Goal: Information Seeking & Learning: Learn about a topic

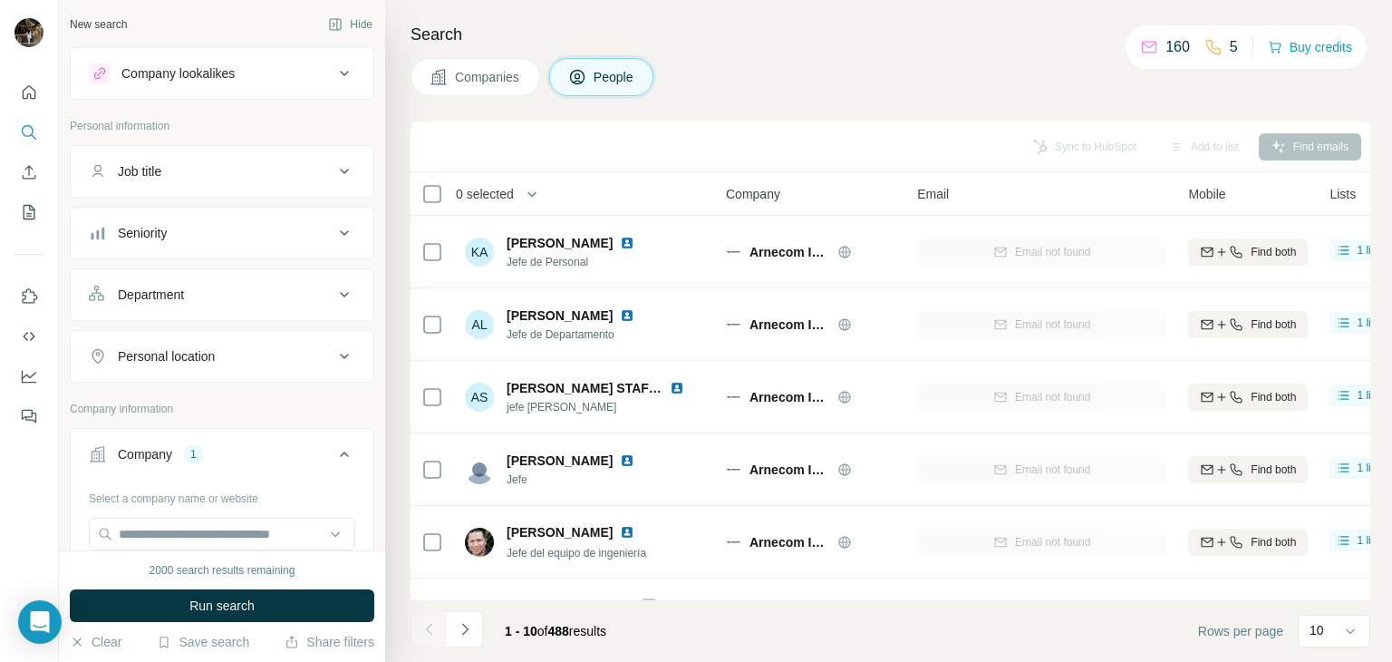
scroll to position [350, 50]
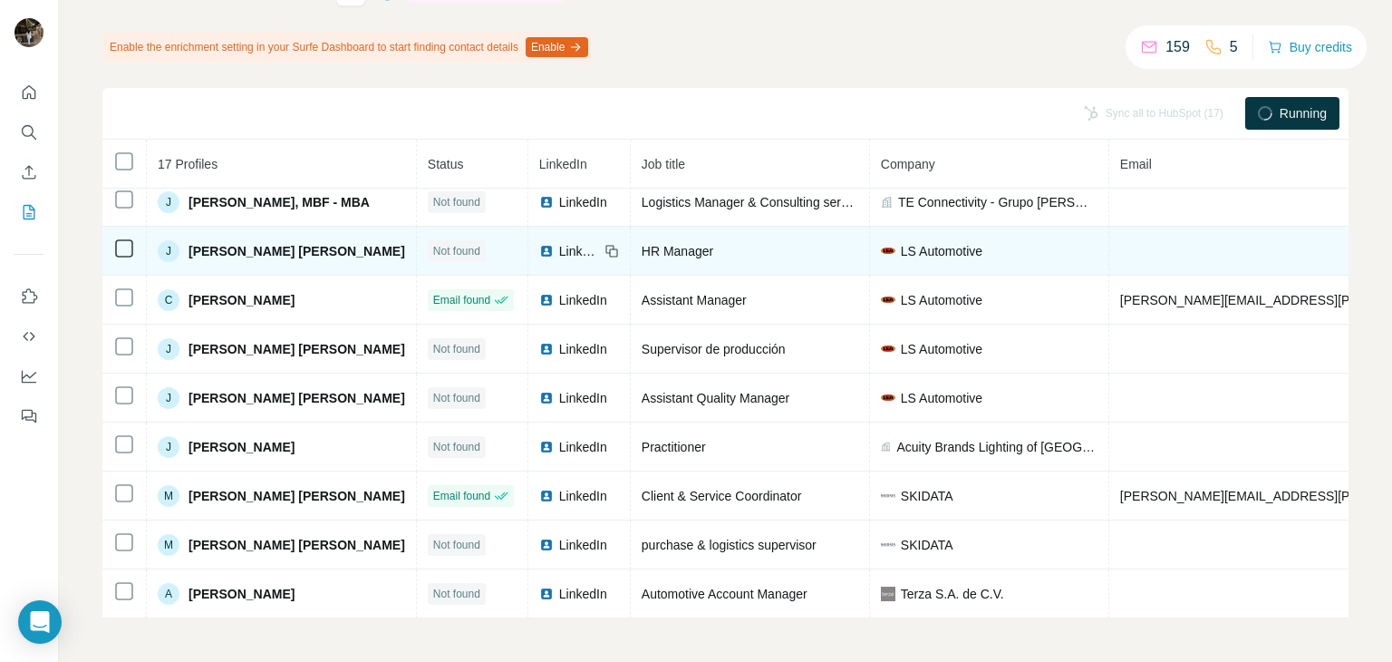
scroll to position [64, 0]
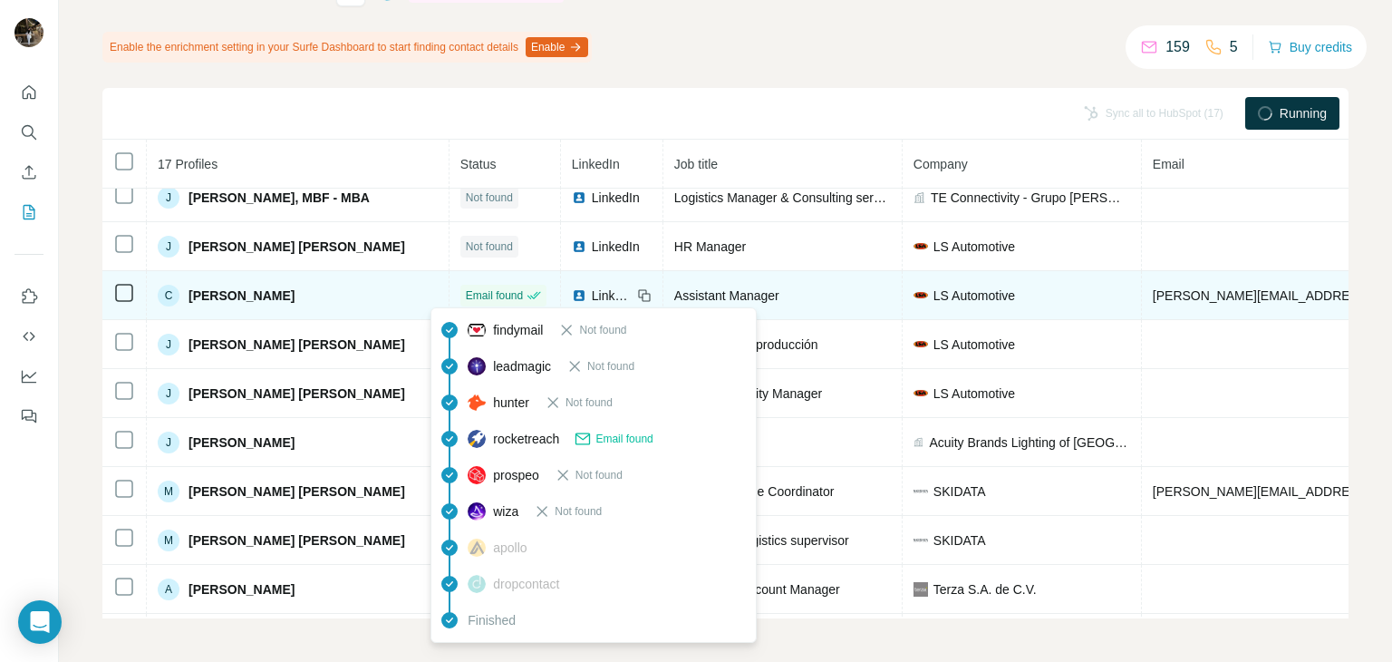
click at [527, 295] on icon at bounding box center [534, 295] width 15 height 15
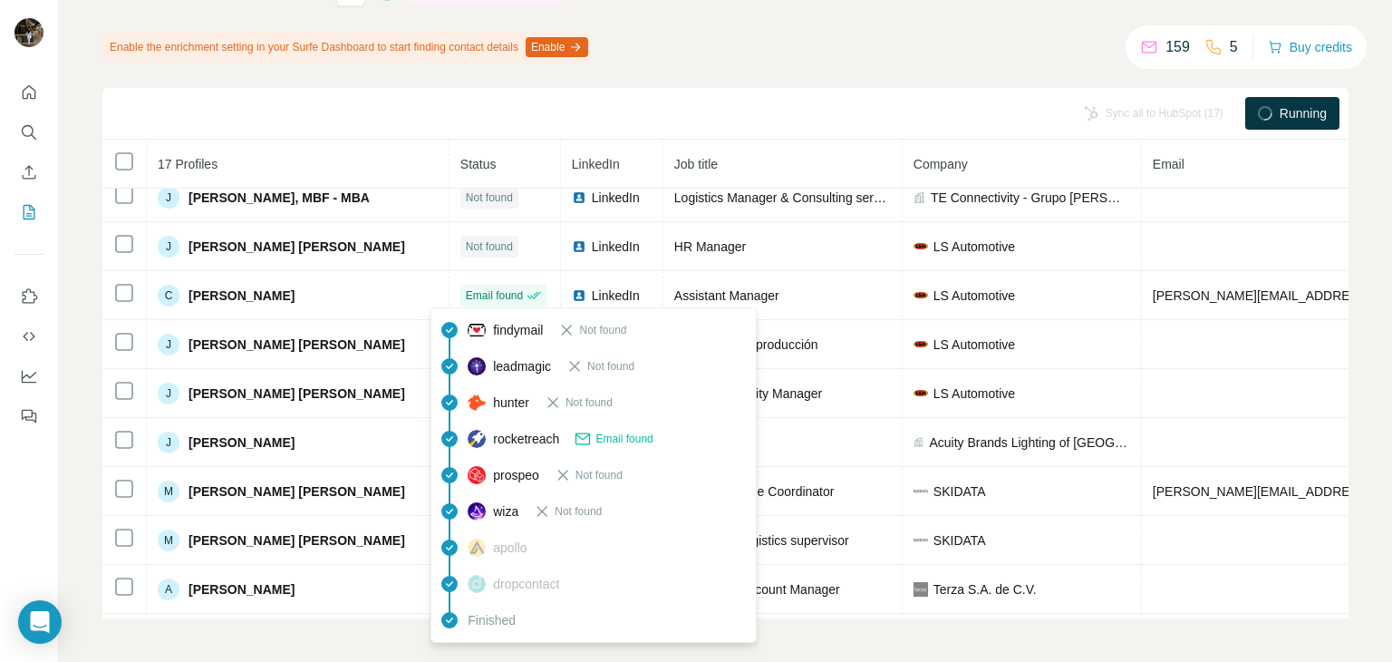
click at [1218, 53] on div "5" at bounding box center [1222, 47] width 34 height 22
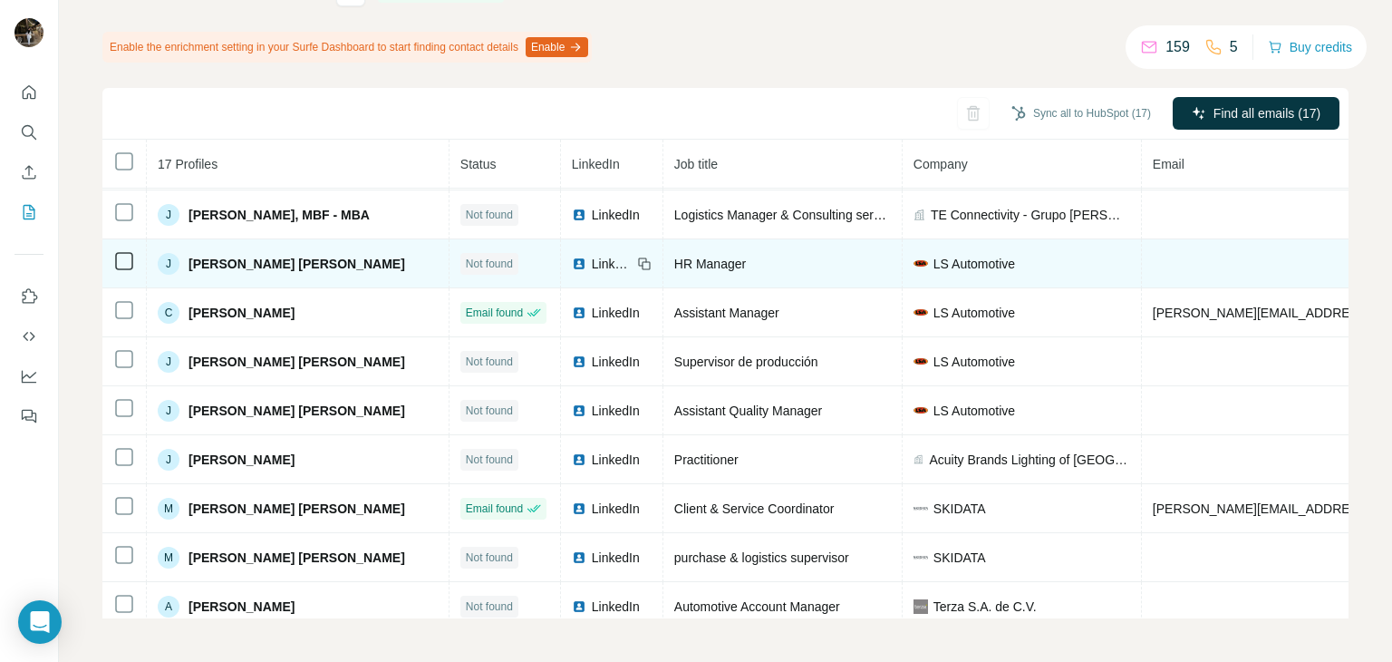
scroll to position [0, 0]
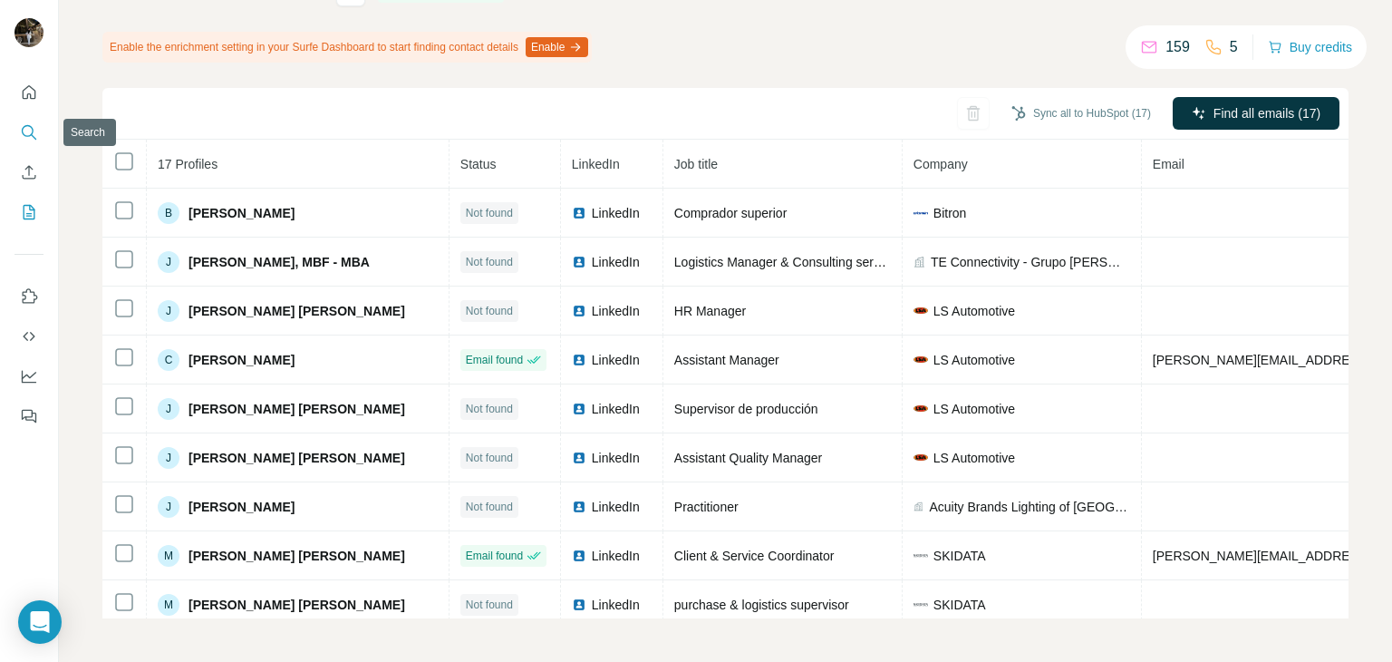
click at [36, 132] on icon "Search" at bounding box center [29, 132] width 18 height 18
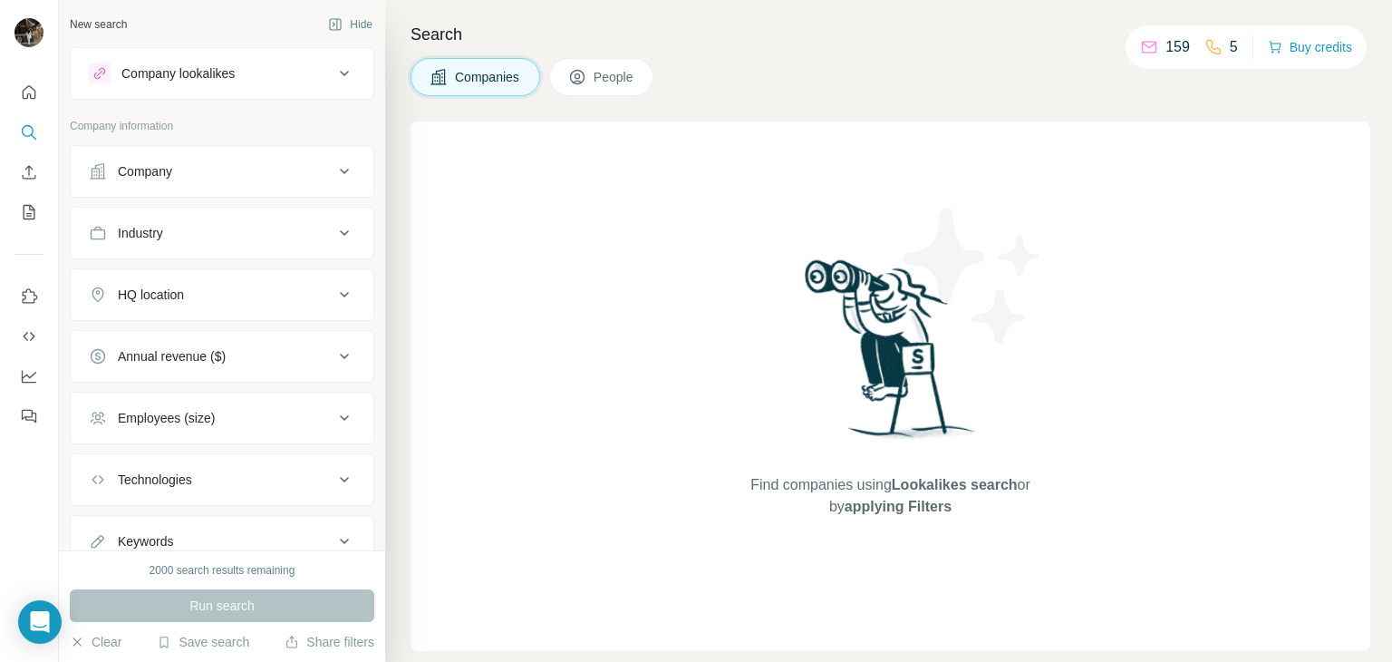
click at [230, 166] on div "Company" at bounding box center [211, 171] width 245 height 18
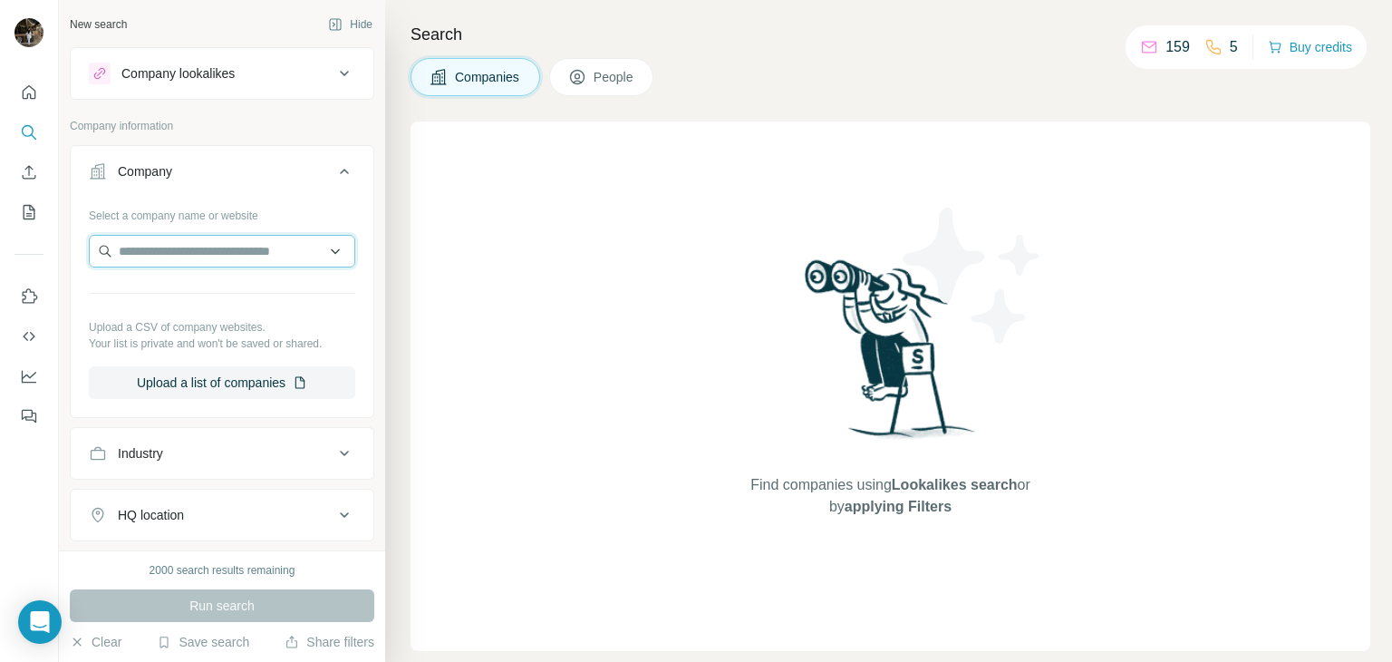
click at [227, 265] on input "text" at bounding box center [222, 251] width 266 height 33
type input "******"
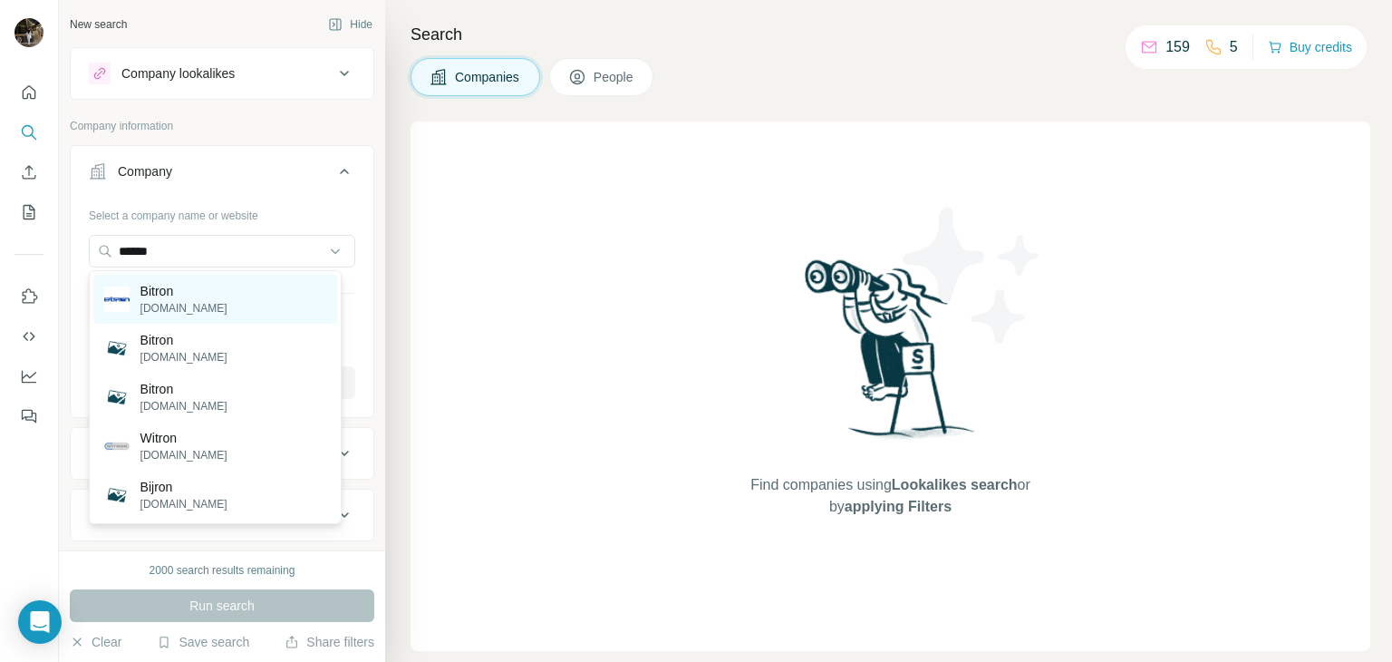
click at [224, 289] on div "Bitron [DOMAIN_NAME]" at bounding box center [215, 299] width 244 height 49
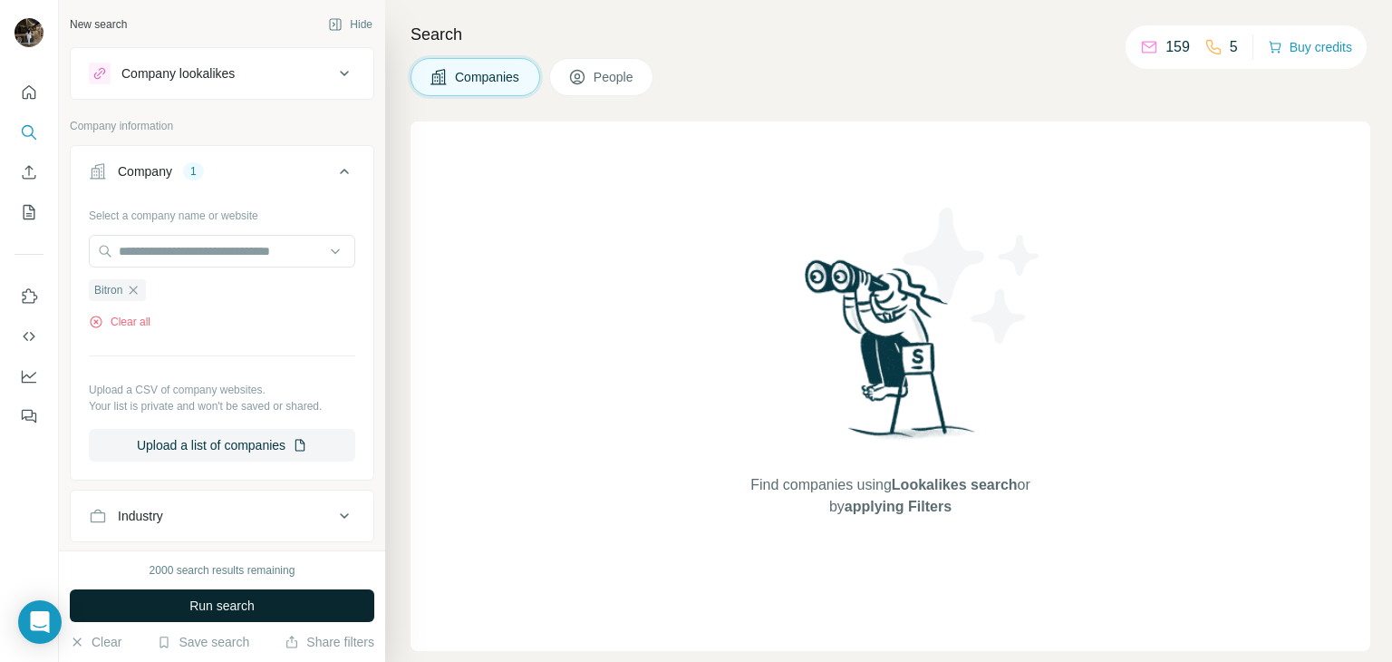
click at [215, 596] on span "Run search" at bounding box center [221, 605] width 65 height 18
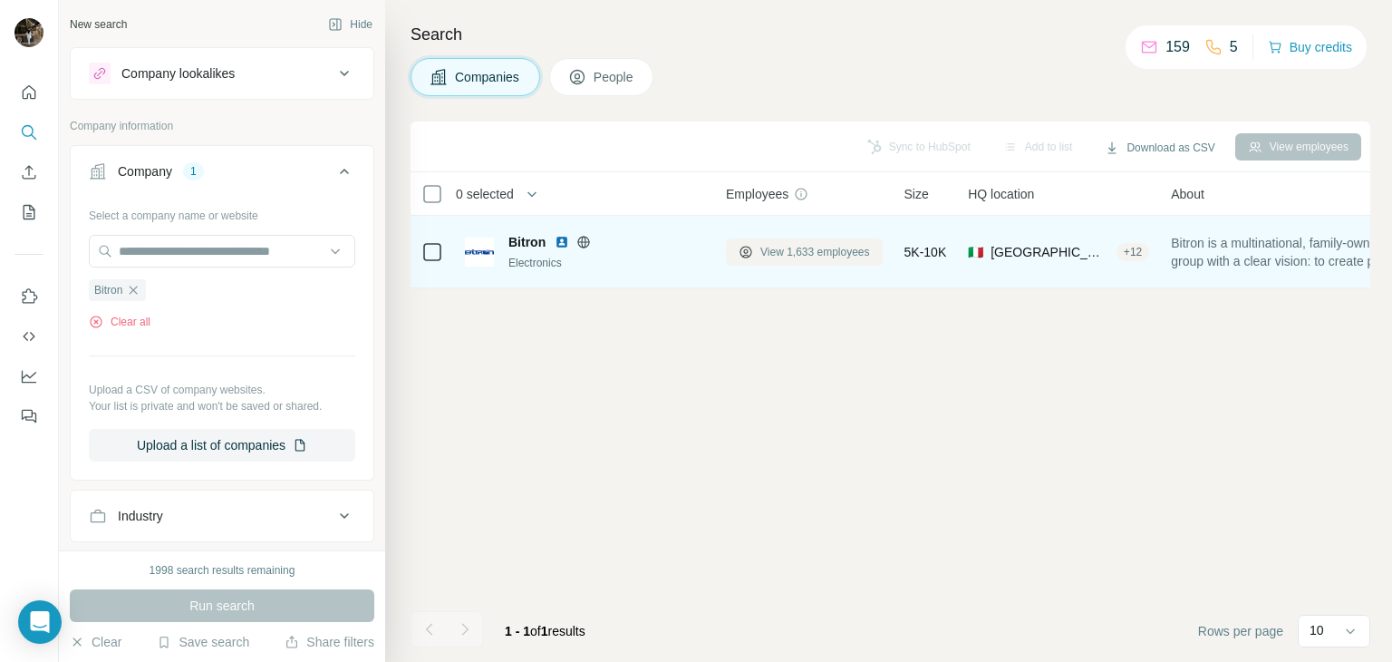
click at [809, 246] on span "View 1,633 employees" at bounding box center [815, 252] width 110 height 16
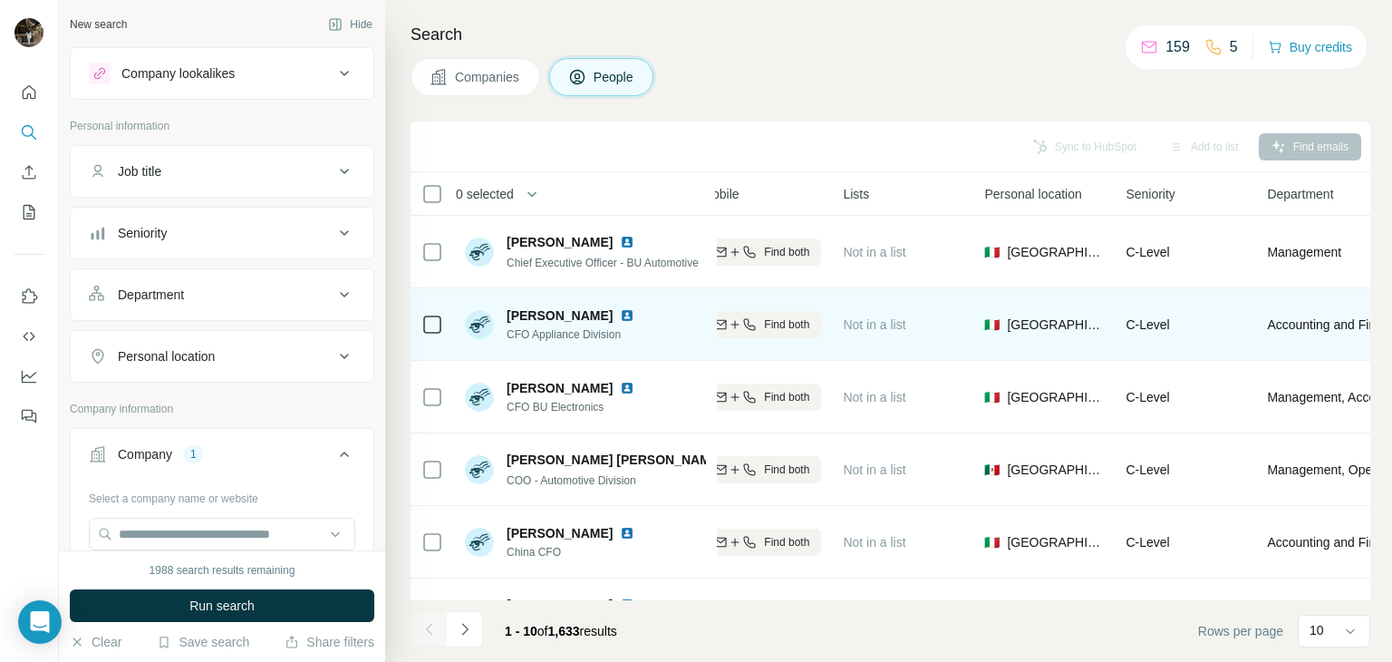
scroll to position [0, 486]
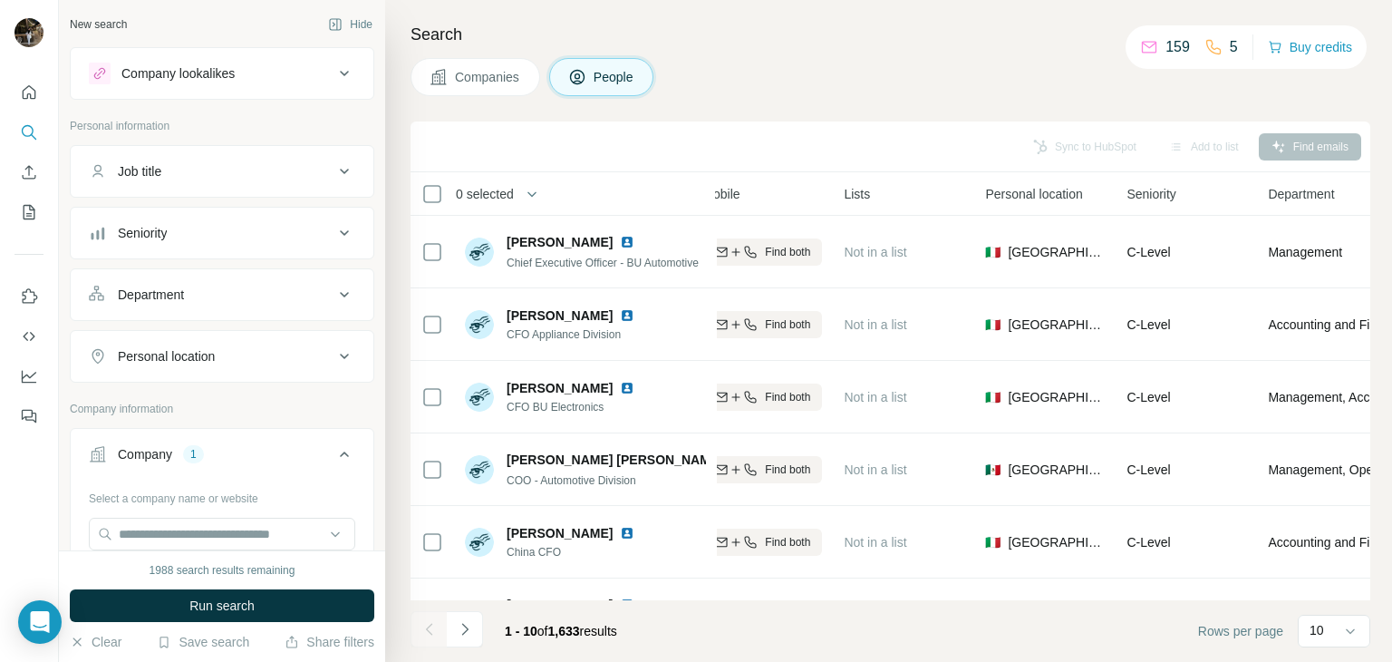
click at [482, 628] on div "1 - 10 of 1,633 results" at bounding box center [521, 631] width 221 height 40
click at [477, 633] on button "Navigate to next page" at bounding box center [465, 629] width 36 height 36
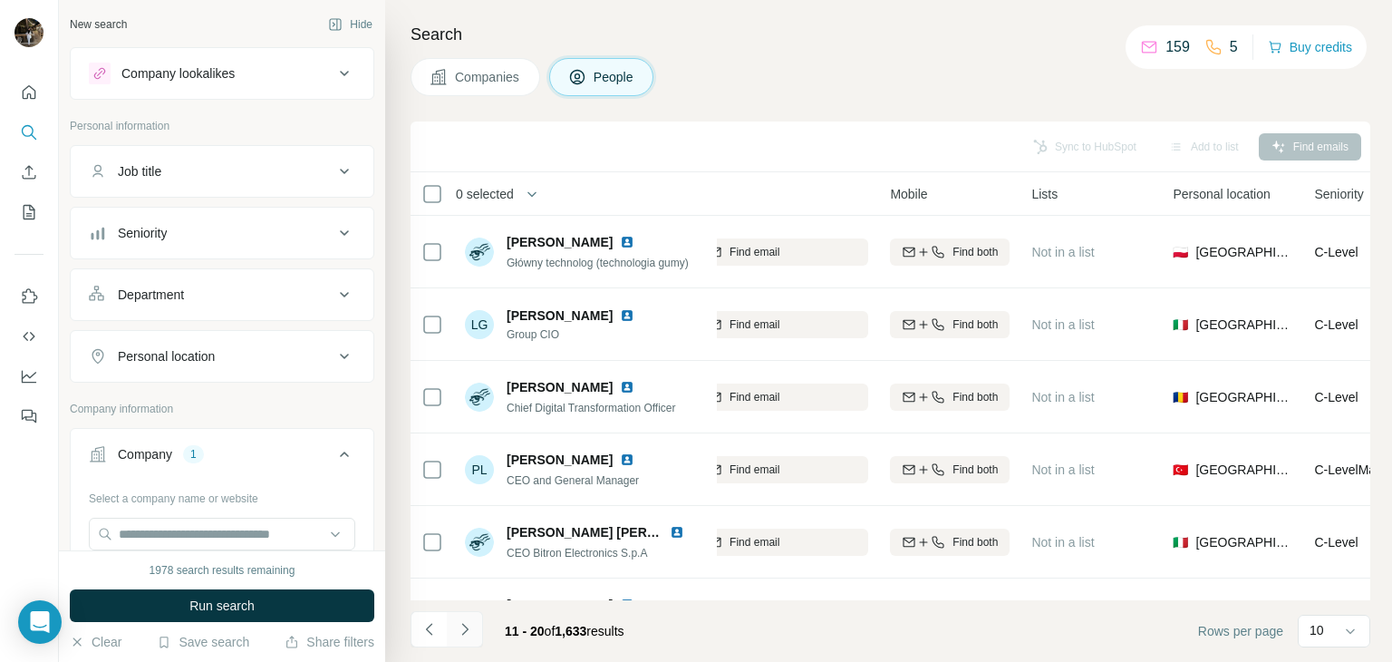
click at [477, 633] on button "Navigate to next page" at bounding box center [465, 629] width 36 height 36
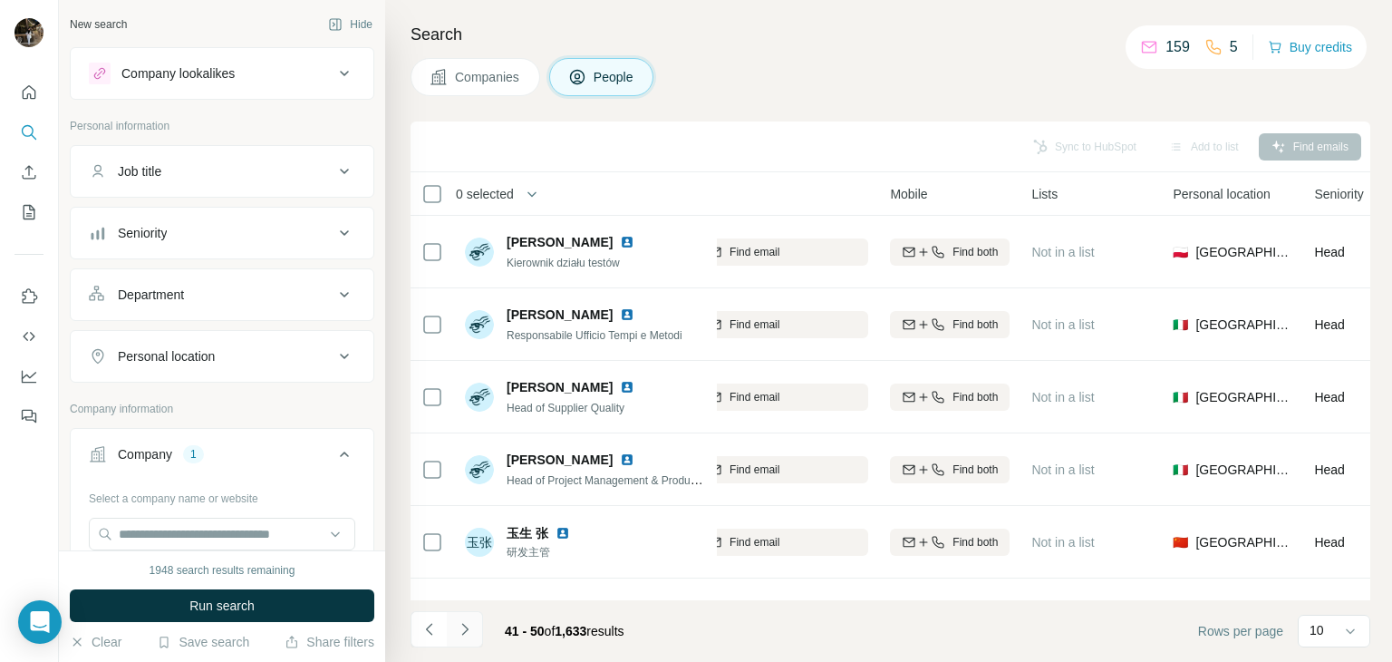
click at [477, 633] on button "Navigate to next page" at bounding box center [465, 629] width 36 height 36
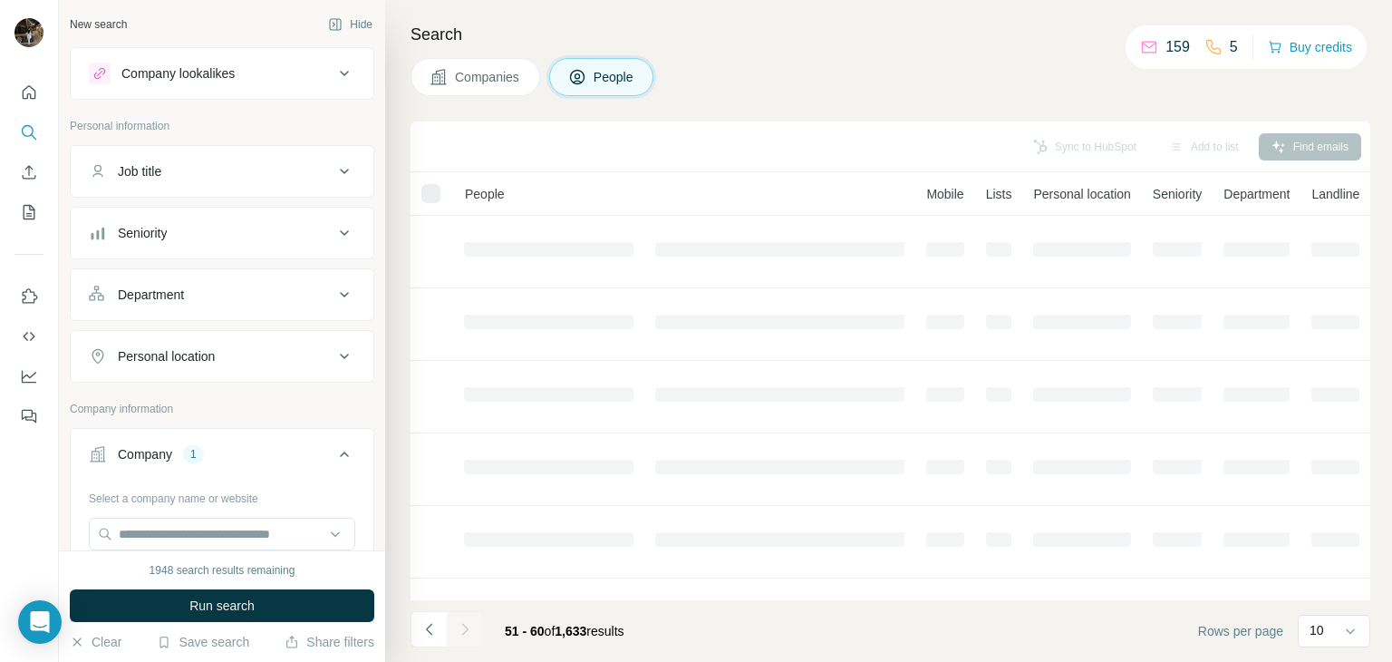
click at [167, 190] on button "Job title" at bounding box center [222, 172] width 303 height 44
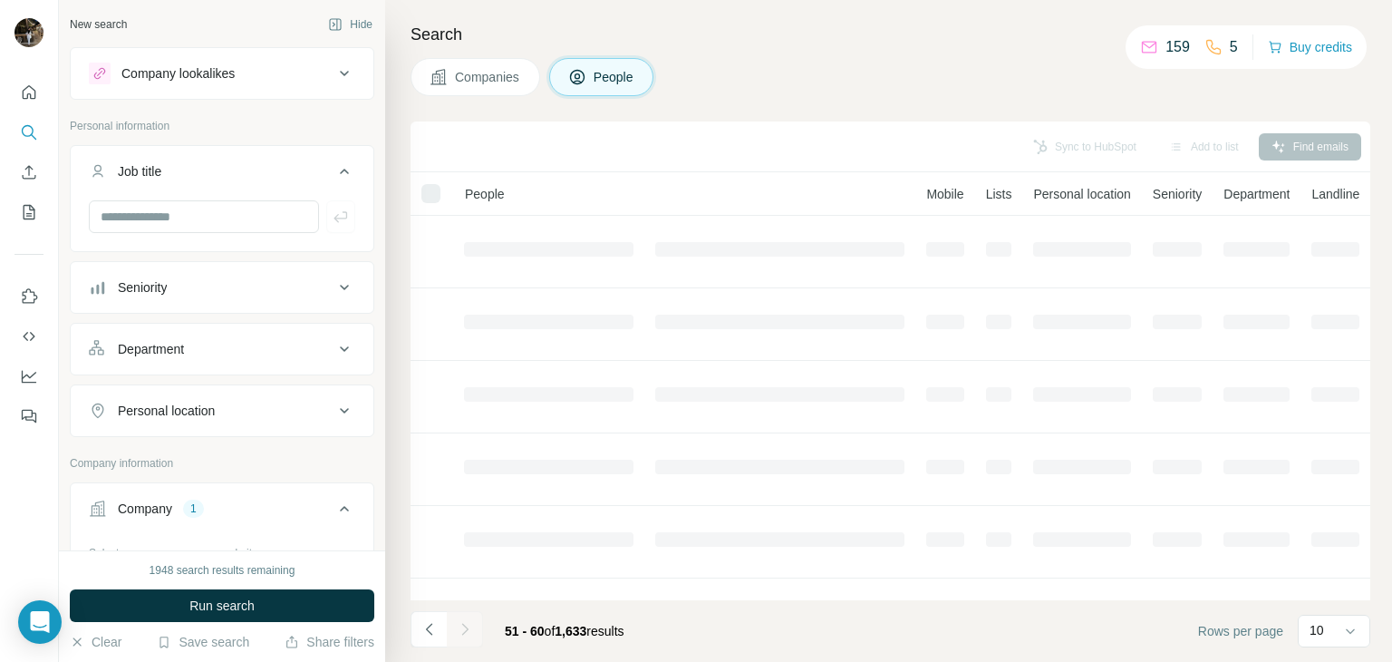
click at [174, 275] on button "Seniority" at bounding box center [222, 288] width 303 height 44
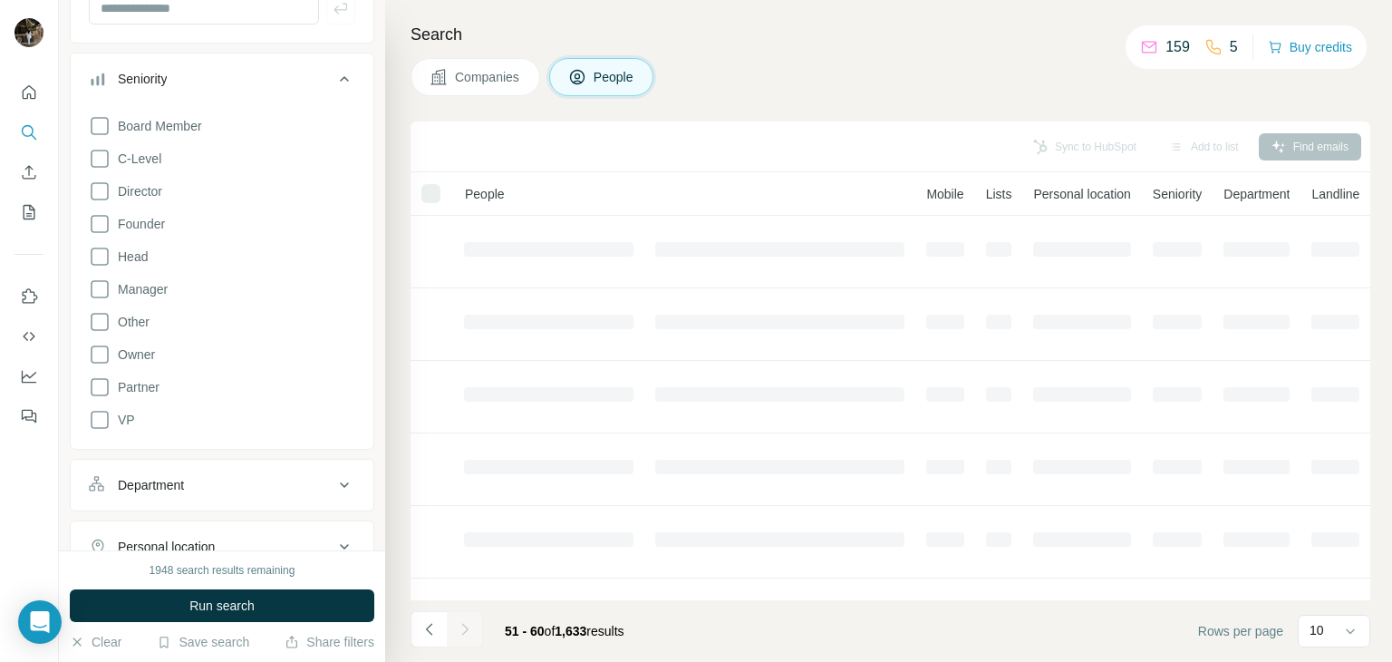
scroll to position [207, 0]
